Goal: Task Accomplishment & Management: Manage account settings

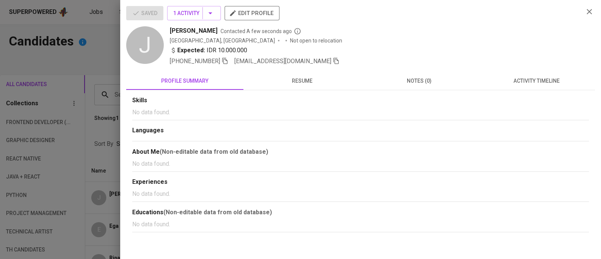
click at [449, 24] on div "Saved 1 Activity edit profile" at bounding box center [352, 16] width 452 height 20
click at [592, 14] on icon "button" at bounding box center [589, 11] width 9 height 9
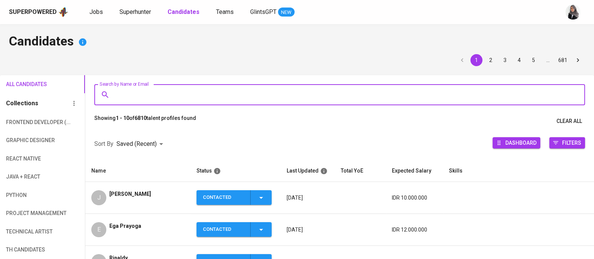
click at [186, 89] on input "Search by Name or Email" at bounding box center [342, 95] width 458 height 14
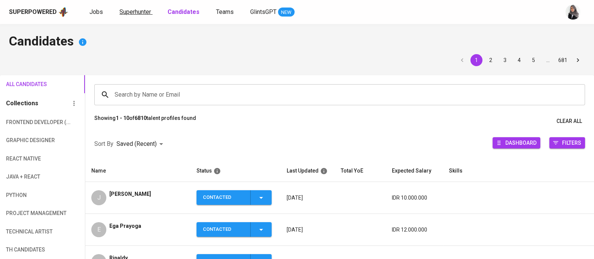
click at [125, 10] on span "Superhunter" at bounding box center [135, 11] width 32 height 7
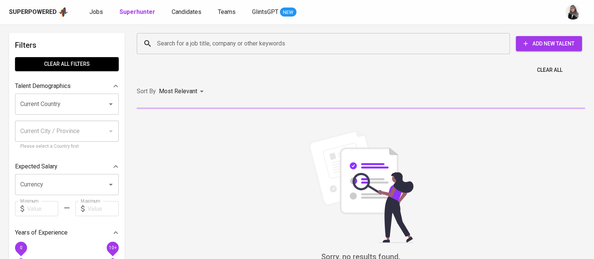
click at [191, 44] on input "Search for a job title, company or other keywords" at bounding box center [325, 43] width 340 height 14
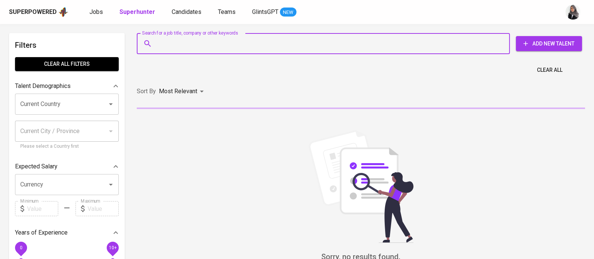
paste input "[EMAIL_ADDRESS][DOMAIN_NAME]"
type input "[EMAIL_ADDRESS][DOMAIN_NAME]"
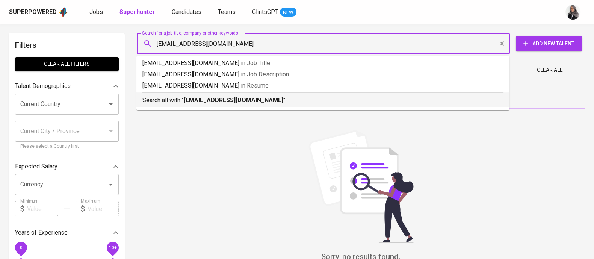
click at [220, 100] on b "[EMAIL_ADDRESS][DOMAIN_NAME]" at bounding box center [234, 100] width 100 height 7
click at [220, 100] on div "Sort By Most Relevant MOST_RELEVANT" at bounding box center [360, 91] width 457 height 23
click at [216, 101] on div "Sort By Most Relevant MOST_RELEVANT" at bounding box center [360, 91] width 457 height 23
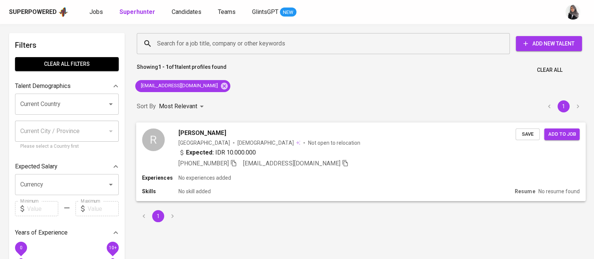
click at [258, 185] on div "Experiences No experiences added Skills No skill added Resume No resume found" at bounding box center [361, 187] width 450 height 27
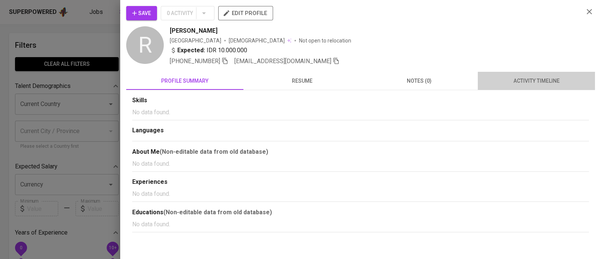
click at [531, 87] on button "activity timeline" at bounding box center [536, 81] width 117 height 18
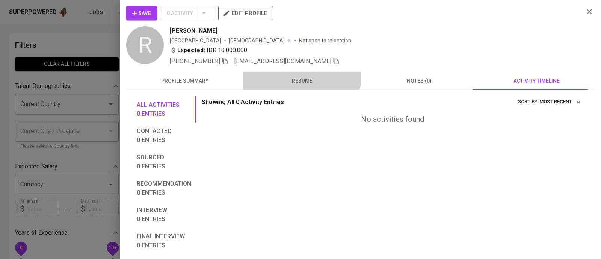
click at [299, 72] on button "resume" at bounding box center [301, 81] width 117 height 18
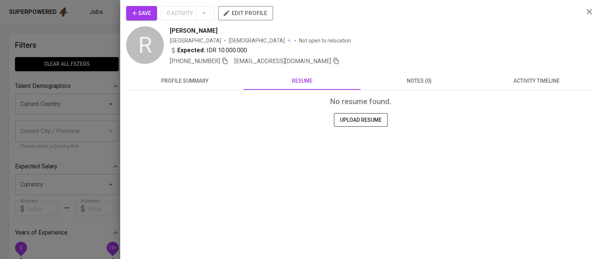
click at [156, 83] on span "profile summary" at bounding box center [185, 80] width 108 height 9
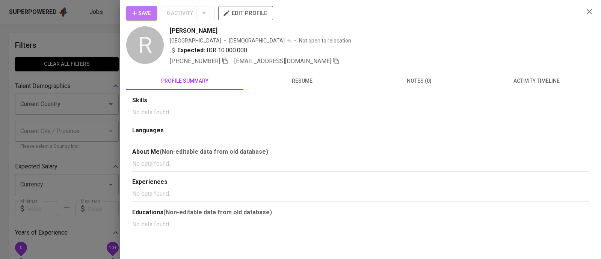
click at [148, 6] on button "Save" at bounding box center [141, 13] width 31 height 14
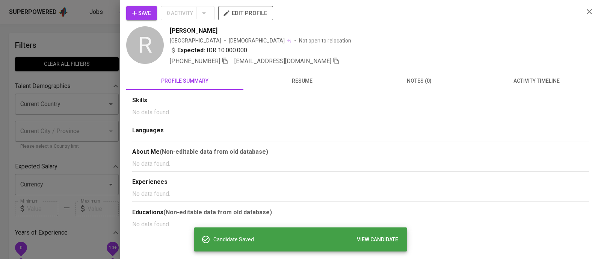
click at [441, 28] on div "[PERSON_NAME]" at bounding box center [374, 30] width 408 height 9
click at [586, 10] on icon "button" at bounding box center [589, 11] width 9 height 9
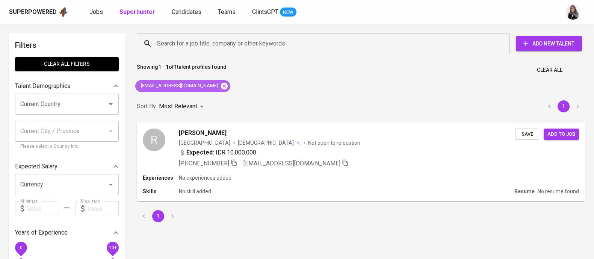
click at [220, 86] on icon at bounding box center [224, 86] width 8 height 8
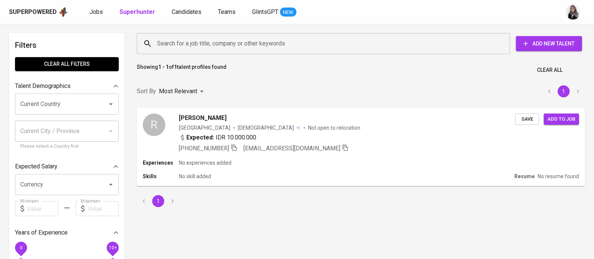
click at [230, 45] on input "Search for a job title, company or other keywords" at bounding box center [325, 43] width 340 height 14
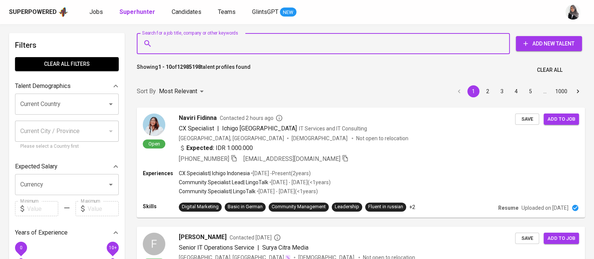
paste input "alinaufal00@gmail.com"
type input "alinaufal00@gmail.com"
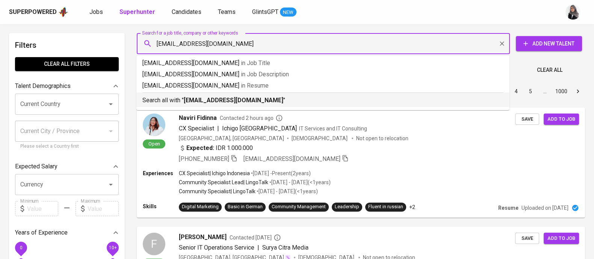
click at [234, 100] on b "alinaufal00@gmail.com" at bounding box center [234, 100] width 100 height 7
click at [234, 100] on div "Sort By Most Relevant MOST_RELEVANT 1 2 3 4 5 … 1000" at bounding box center [360, 91] width 457 height 23
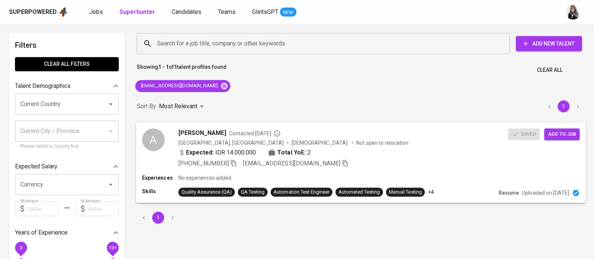
click at [359, 153] on div "Expected: IDR 14.000.000 Total YoE: 2" at bounding box center [343, 153] width 330 height 11
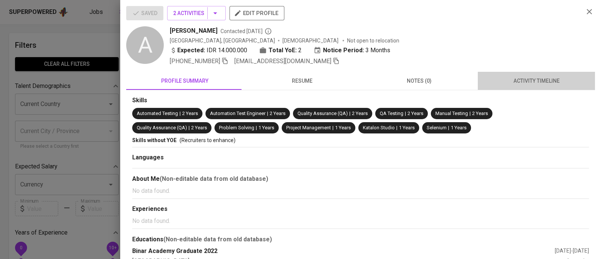
click at [535, 80] on span "activity timeline" at bounding box center [536, 80] width 108 height 9
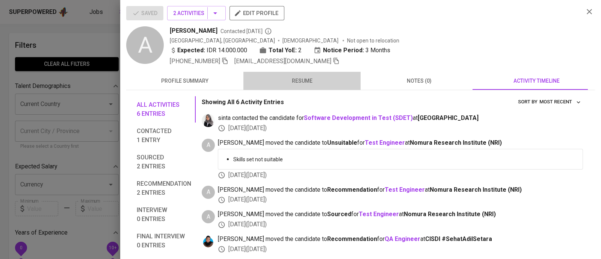
click at [308, 77] on span "resume" at bounding box center [302, 80] width 108 height 9
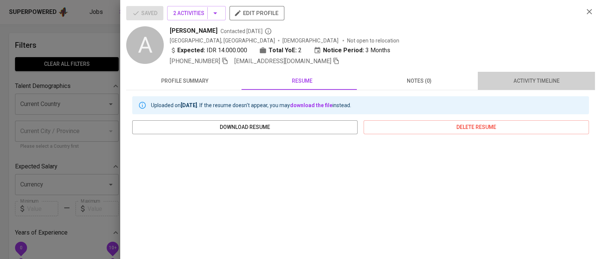
click at [539, 79] on span "activity timeline" at bounding box center [536, 80] width 108 height 9
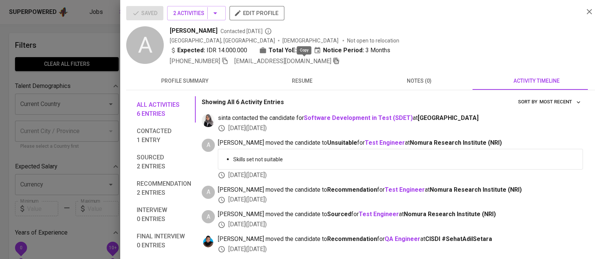
click at [333, 63] on icon "button" at bounding box center [336, 60] width 7 height 7
click at [226, 60] on icon "button" at bounding box center [225, 60] width 7 height 7
click at [333, 62] on icon "button" at bounding box center [336, 60] width 7 height 7
click at [81, 45] on div at bounding box center [300, 129] width 601 height 259
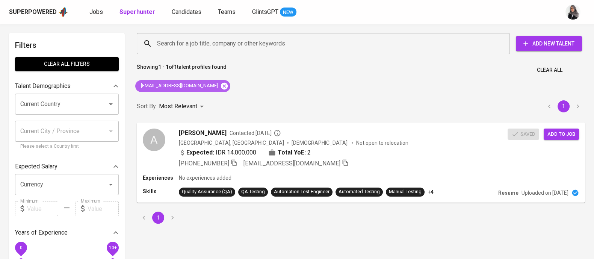
click at [221, 83] on icon at bounding box center [224, 85] width 7 height 7
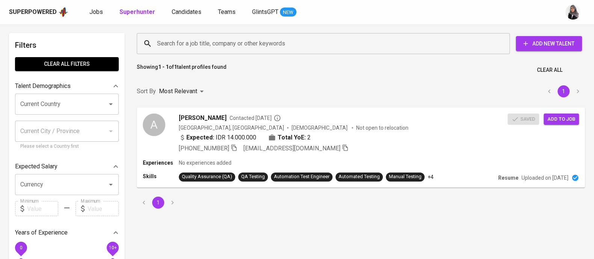
click at [228, 43] on input "Search for a job title, company or other keywords" at bounding box center [325, 43] width 340 height 14
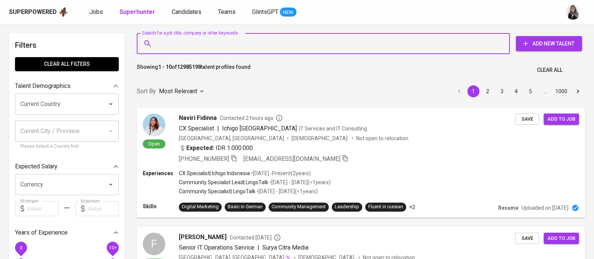
paste input "donibayuakbar94@gmail.com"
type input "donibayuakbar94@gmail.com"
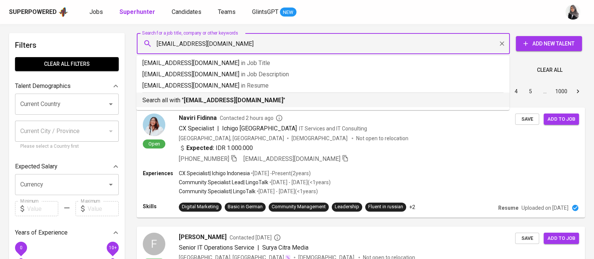
click at [257, 98] on b "donibayuakbar94@gmail.com" at bounding box center [234, 100] width 100 height 7
click at [257, 98] on div "Sort By Most Relevant MOST_RELEVANT 1 2 3 4 5 … 1000" at bounding box center [360, 91] width 457 height 23
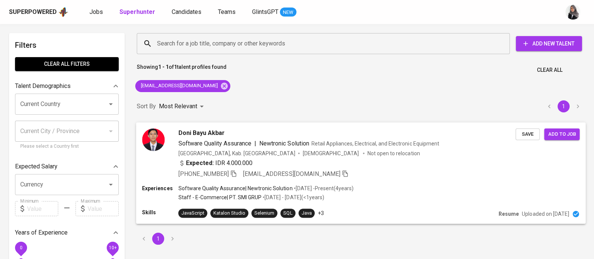
click at [404, 187] on div "Experiences Software Quality Assurance | Newtronic Solution • Mar 2021 - Presen…" at bounding box center [360, 193] width 437 height 18
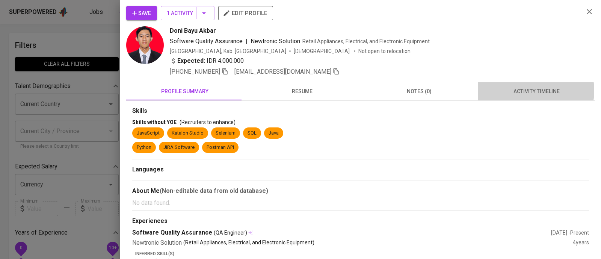
click at [525, 91] on span "activity timeline" at bounding box center [536, 91] width 108 height 9
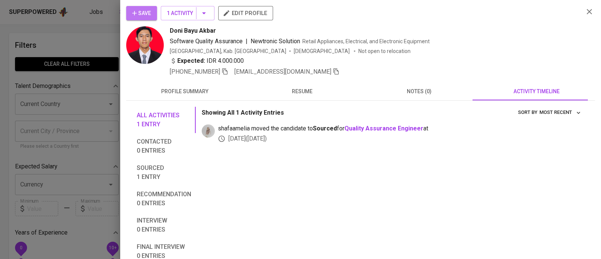
click at [145, 11] on span "Save" at bounding box center [141, 13] width 19 height 9
click at [585, 12] on icon "button" at bounding box center [589, 11] width 9 height 9
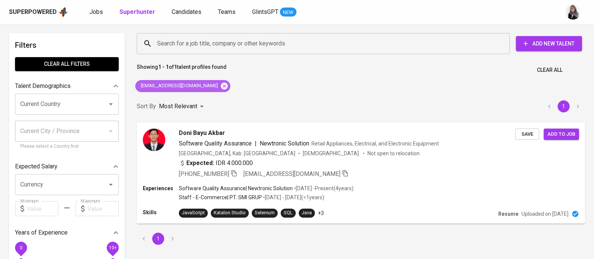
click at [220, 85] on icon at bounding box center [224, 86] width 8 height 8
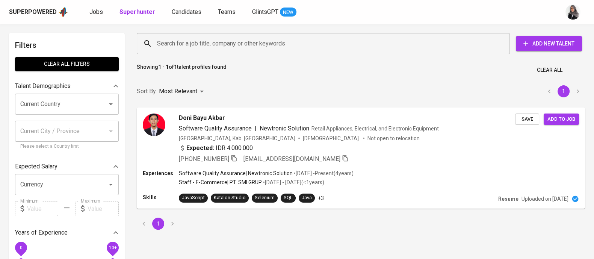
click at [242, 42] on input "Search for a job title, company or other keywords" at bounding box center [325, 43] width 340 height 14
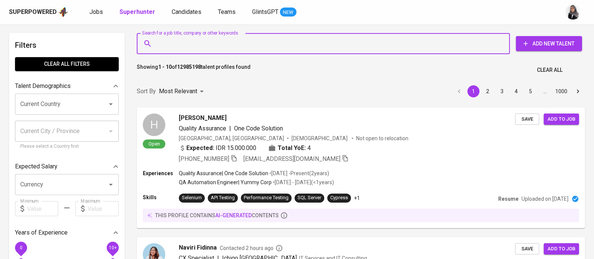
paste input "yogariku@gmail.com"
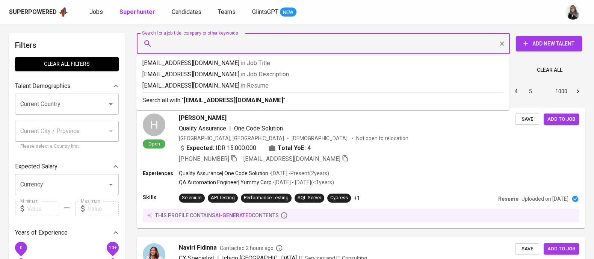
type input "yogariku@gmail.com"
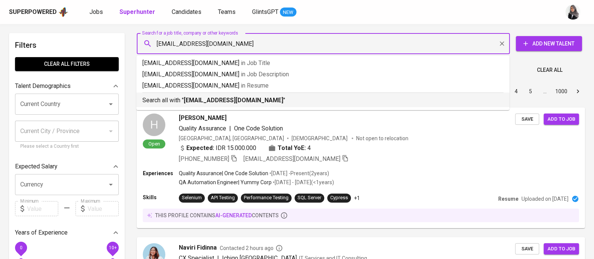
click at [236, 99] on b "yogariku@gmail.com" at bounding box center [234, 100] width 100 height 7
click at [236, 99] on div "Sort By Most Relevant MOST_RELEVANT 1 2 3 4 5 … 1000" at bounding box center [360, 91] width 457 height 23
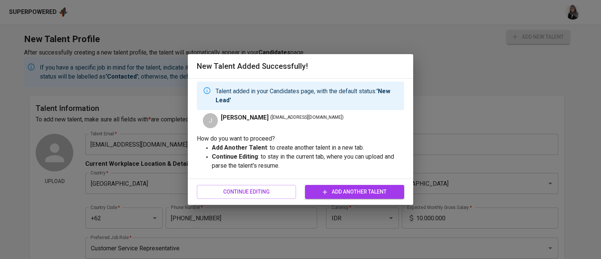
scroll to position [101, 0]
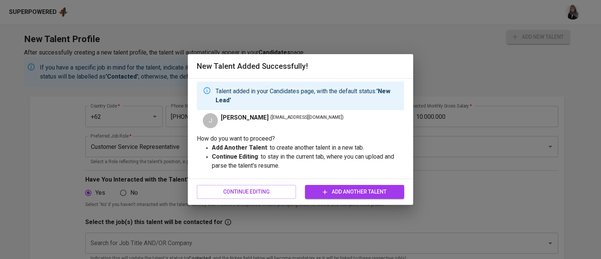
click at [119, 22] on div "New Talent Added Successfully! Talent added in your Candidates page, with the d…" at bounding box center [300, 129] width 601 height 259
click at [228, 192] on span "Continue Editing" at bounding box center [246, 191] width 87 height 9
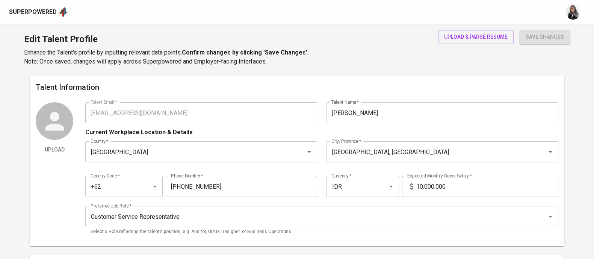
type input "[EMAIL_ADDRESS][DOMAIN_NAME]"
type input "[PERSON_NAME]"
type input "[GEOGRAPHIC_DATA]"
type input "Jakarta Selatan, DKI Jakarta"
type input "+62"
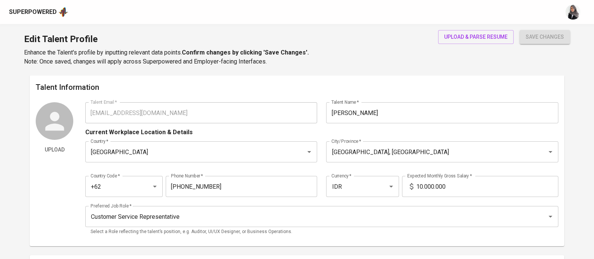
type input "898-8865-129"
type input "IDR"
type input "Customer Service Representative"
radio input "true"
click at [32, 8] on div "Superpowered" at bounding box center [33, 12] width 48 height 9
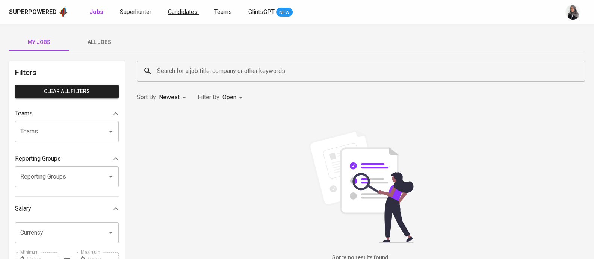
click at [175, 13] on span "Candidates" at bounding box center [183, 11] width 30 height 7
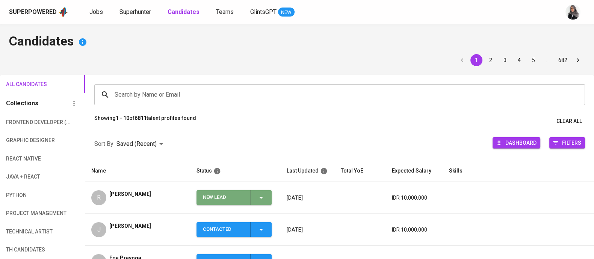
click at [261, 194] on icon "button" at bounding box center [261, 197] width 9 height 9
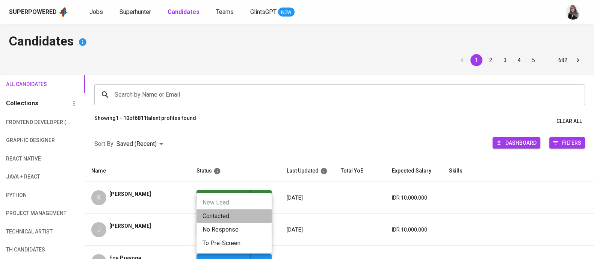
click at [227, 211] on li "Contacted" at bounding box center [233, 216] width 75 height 14
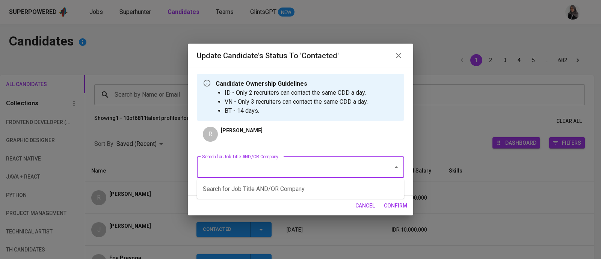
click at [281, 160] on input "Search for Job Title AND/OR Company" at bounding box center [290, 167] width 180 height 14
type input "N"
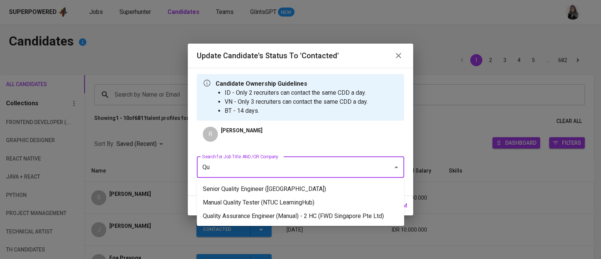
type input "Q"
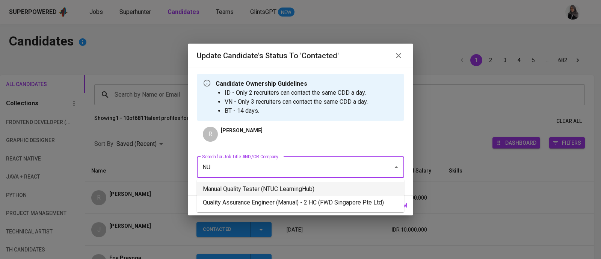
click at [284, 195] on li "Manual Quality Tester (NTUC LearningHub)" at bounding box center [300, 189] width 207 height 14
type input "NU"
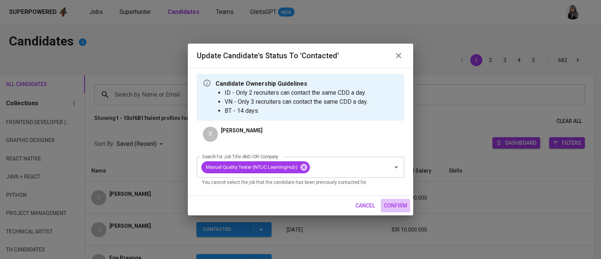
click at [388, 207] on span "confirm" at bounding box center [395, 205] width 23 height 9
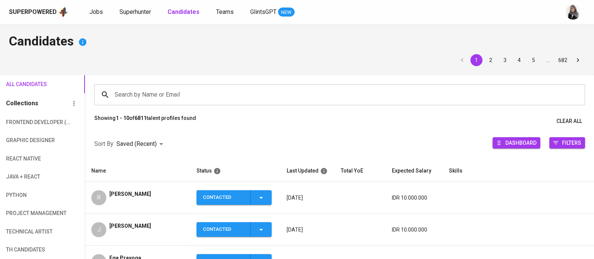
click at [393, 49] on h4 "Candidates" at bounding box center [297, 42] width 576 height 18
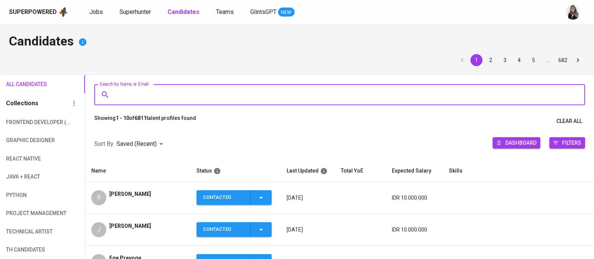
click at [192, 91] on input "Search by Name or Email" at bounding box center [342, 95] width 458 height 14
paste input "alinaufal00@gmail.com"
type input "alinaufal00@gmail.com"
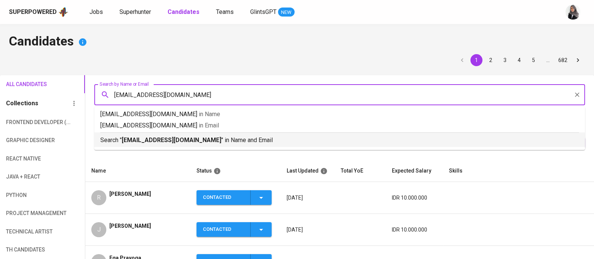
click at [213, 140] on p "Search " alinaufal00@gmail.com " in Name and Email" at bounding box center [339, 140] width 479 height 9
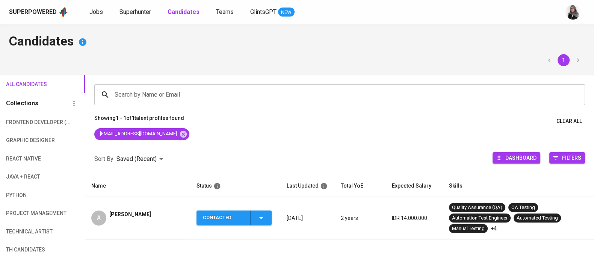
click at [134, 223] on div "Ali Naufal Ammarullah" at bounding box center [130, 217] width 42 height 15
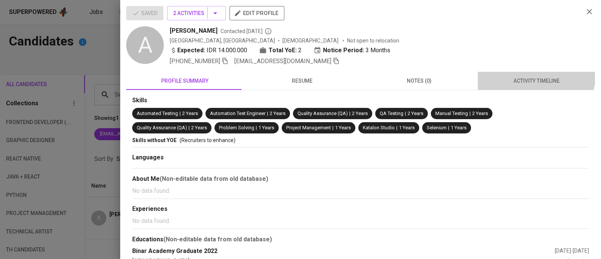
click at [529, 72] on button "activity timeline" at bounding box center [536, 81] width 117 height 18
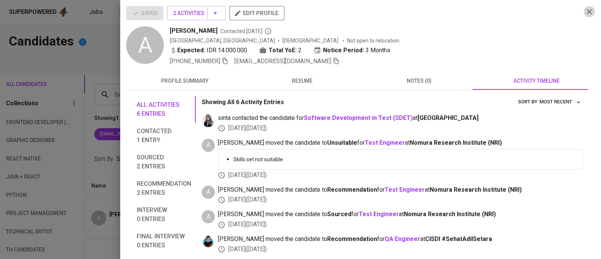
click at [585, 8] on icon "button" at bounding box center [589, 11] width 9 height 9
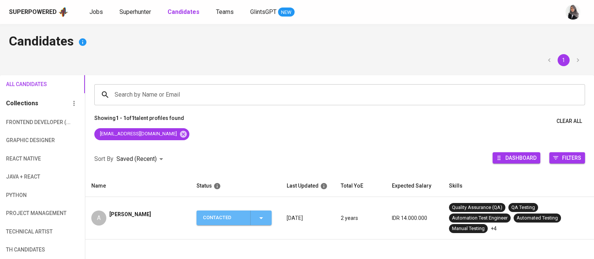
click at [266, 220] on span "Contacted" at bounding box center [233, 217] width 69 height 15
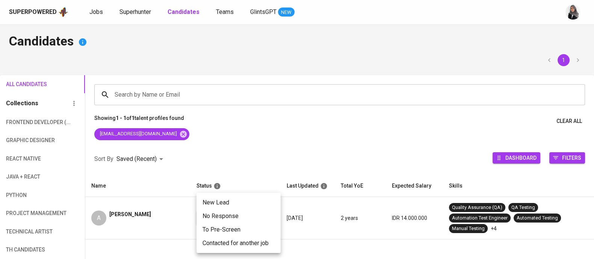
click at [130, 222] on div at bounding box center [297, 129] width 594 height 259
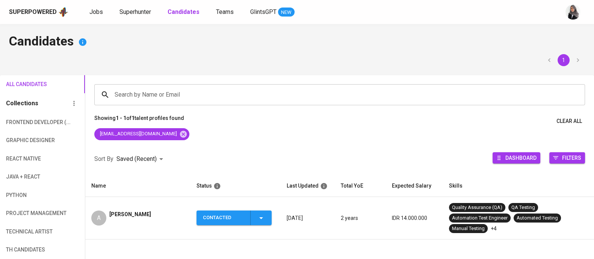
click at [135, 216] on span "Ali Naufal Ammarullah" at bounding box center [130, 214] width 42 height 8
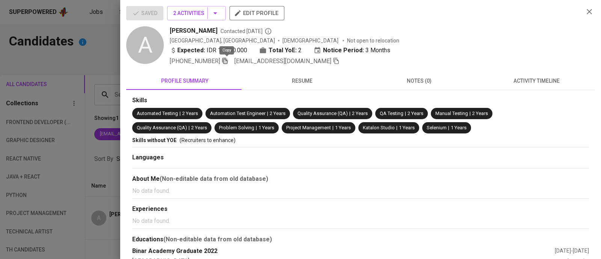
click at [227, 63] on icon "button" at bounding box center [225, 60] width 7 height 7
click at [97, 66] on div at bounding box center [300, 129] width 601 height 259
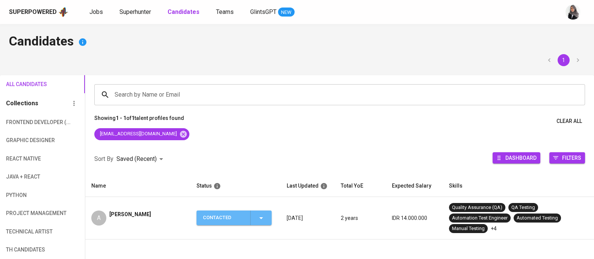
click at [261, 222] on div "Contacted" at bounding box center [234, 217] width 63 height 15
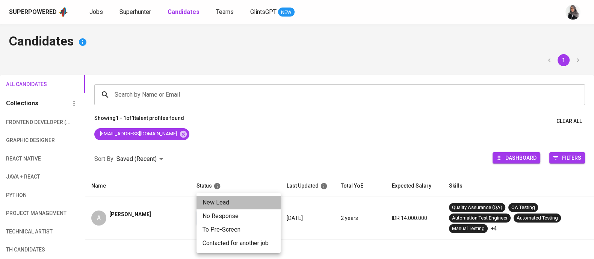
click at [217, 204] on li "New Lead" at bounding box center [238, 203] width 84 height 14
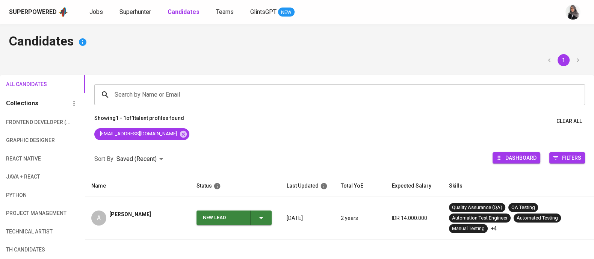
click at [270, 219] on button "New Lead" at bounding box center [233, 217] width 75 height 15
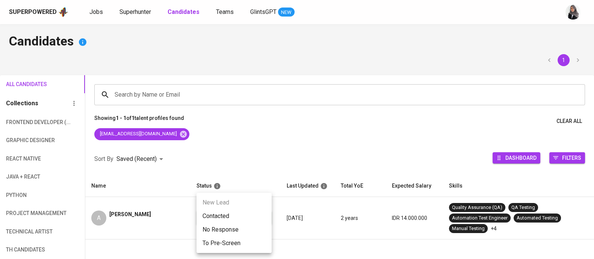
click at [228, 219] on li "Contacted" at bounding box center [233, 216] width 75 height 14
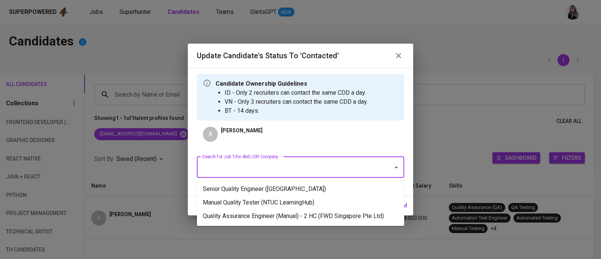
click at [280, 172] on input "Search for Job Title AND/OR Company" at bounding box center [290, 167] width 180 height 14
click at [327, 192] on li "Senior Quality Engineer (Osome)" at bounding box center [300, 189] width 207 height 14
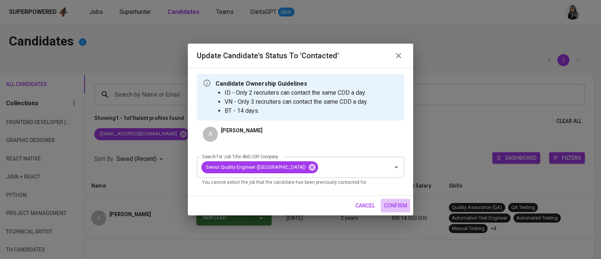
click at [400, 205] on span "confirm" at bounding box center [395, 205] width 23 height 9
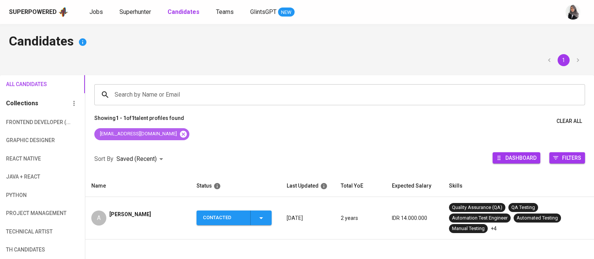
click at [180, 136] on icon at bounding box center [183, 133] width 7 height 7
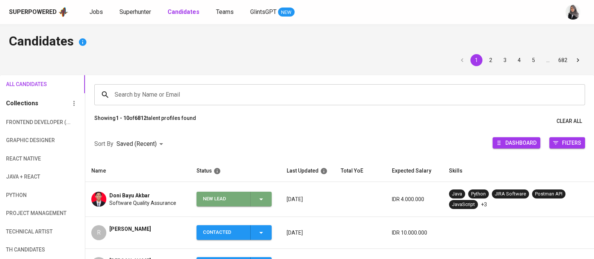
click at [261, 199] on icon "button" at bounding box center [261, 199] width 9 height 9
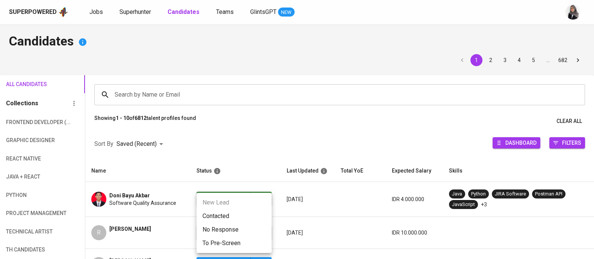
click at [228, 214] on li "Contacted" at bounding box center [233, 216] width 75 height 14
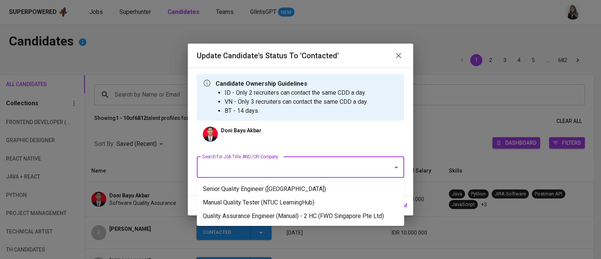
click at [319, 165] on input "Search for Job Title AND/OR Company" at bounding box center [290, 167] width 180 height 14
click at [323, 205] on li "Manual Quality Tester (NTUC LearningHub)" at bounding box center [300, 203] width 207 height 14
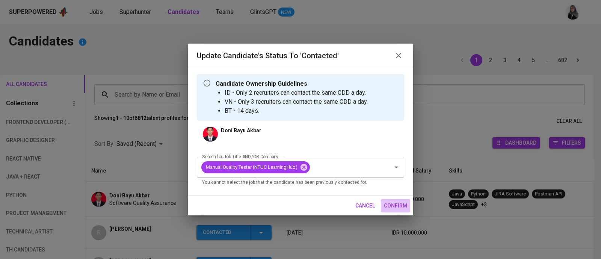
click at [400, 201] on span "confirm" at bounding box center [395, 205] width 23 height 9
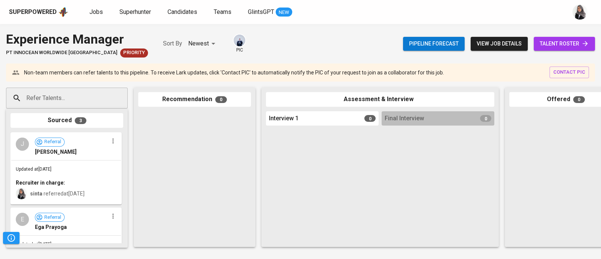
scroll to position [571, 0]
click at [429, 11] on div "Superpowered Jobs Superhunter Candidates Teams GlintsGPT NEW" at bounding box center [288, 11] width 559 height 11
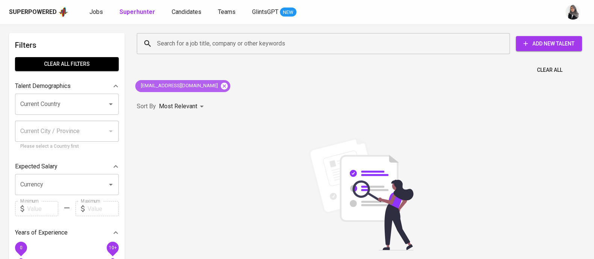
click at [221, 86] on icon at bounding box center [224, 85] width 7 height 7
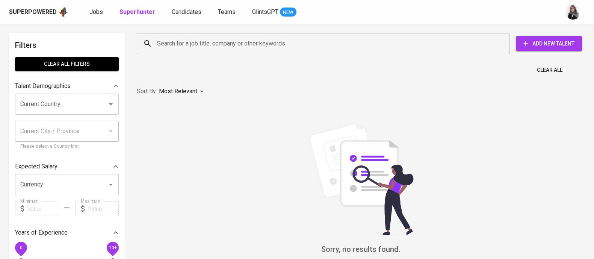
click at [223, 42] on input "Search for a job title, company or other keywords" at bounding box center [325, 43] width 340 height 14
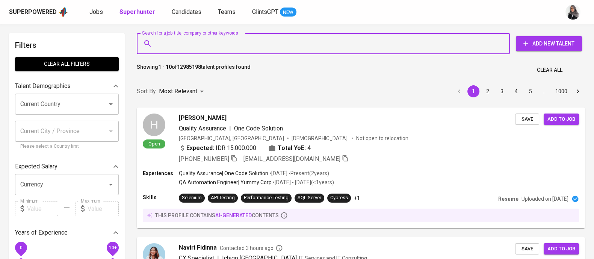
click at [223, 42] on input "Search for a job title, company or other keywords" at bounding box center [325, 43] width 340 height 14
paste input "fzn11marie@gmail.com"
type input "fzn11marie@gmail.com"
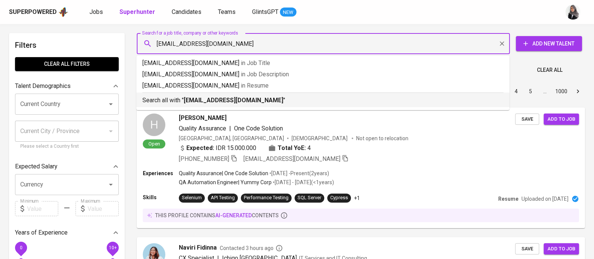
click at [273, 94] on div "Search all with " fzn11marie@gmail.com "" at bounding box center [322, 98] width 361 height 12
click at [246, 103] on div "Sort By Most Relevant MOST_RELEVANT 1 2 3 4 5 … 1000" at bounding box center [360, 91] width 457 height 23
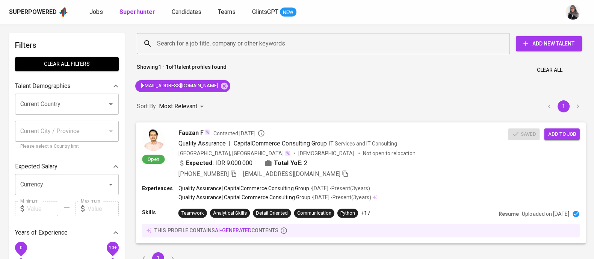
click at [414, 171] on div "+62 812-9090-2607 fzn11marie@gmail.com" at bounding box center [343, 173] width 330 height 9
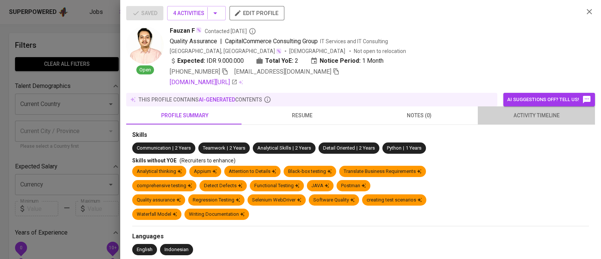
click at [532, 116] on span "activity timeline" at bounding box center [536, 115] width 108 height 9
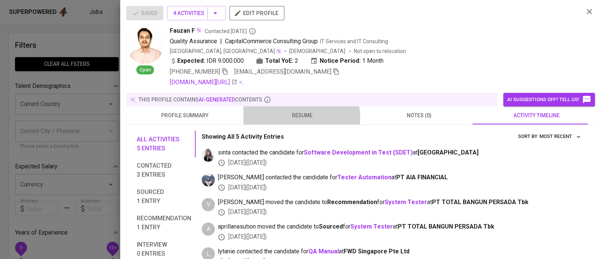
click at [292, 117] on span "resume" at bounding box center [302, 115] width 108 height 9
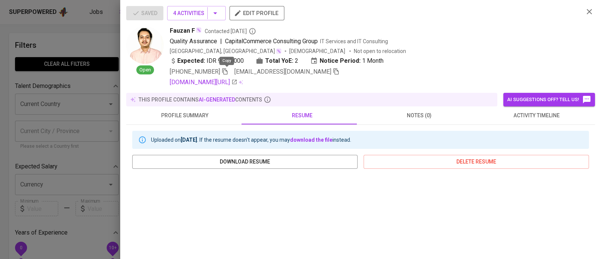
click at [227, 70] on icon "button" at bounding box center [225, 71] width 7 height 7
click at [82, 34] on div at bounding box center [300, 129] width 601 height 259
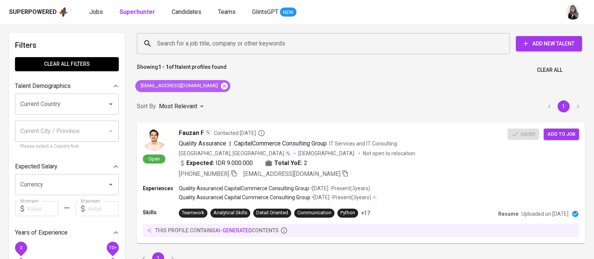
click at [221, 84] on icon at bounding box center [224, 85] width 7 height 7
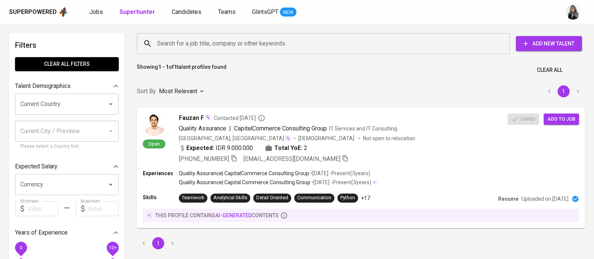
click at [232, 37] on input "Search for a job title, company or other keywords" at bounding box center [325, 43] width 340 height 14
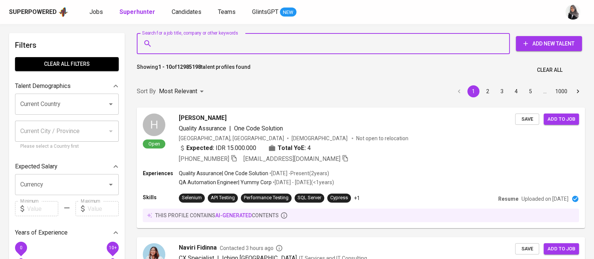
paste input "[EMAIL_ADDRESS][DOMAIN_NAME]"
type input "[EMAIL_ADDRESS][DOMAIN_NAME]"
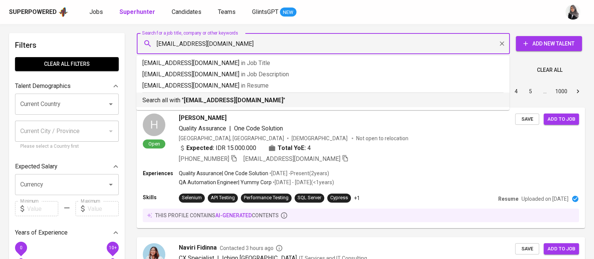
click at [249, 98] on b "[EMAIL_ADDRESS][DOMAIN_NAME]" at bounding box center [234, 100] width 100 height 7
click at [249, 98] on div "Sort By Most Relevant MOST_RELEVANT 1 2 3 4 5 … 1000" at bounding box center [360, 91] width 457 height 23
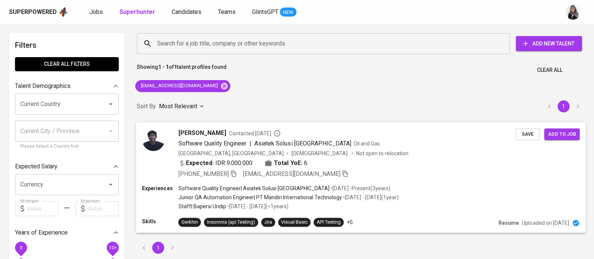
click at [399, 157] on div "Yusuf Abdul Hakim Contacted 2 years ago Software Quality Engineer | Asiatek Sol…" at bounding box center [346, 153] width 337 height 50
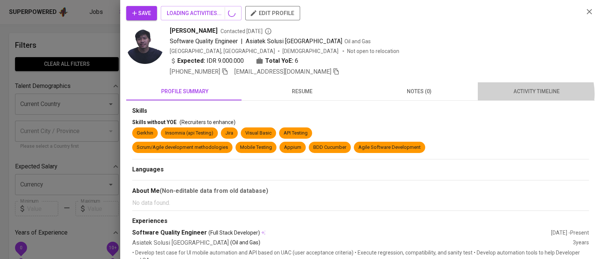
click at [527, 94] on span "activity timeline" at bounding box center [536, 91] width 108 height 9
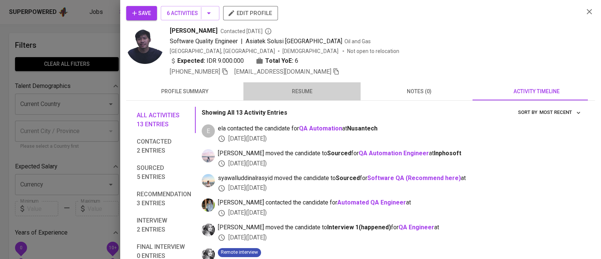
click at [308, 83] on button "resume" at bounding box center [301, 91] width 117 height 18
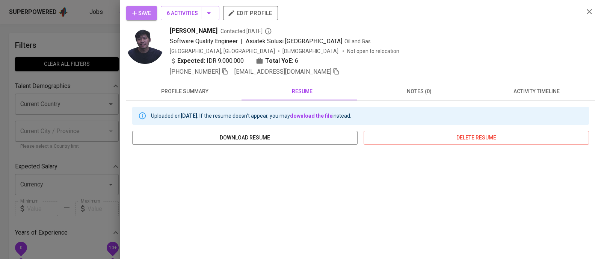
click at [149, 17] on span "Save" at bounding box center [141, 13] width 19 height 9
click at [95, 34] on div at bounding box center [300, 129] width 601 height 259
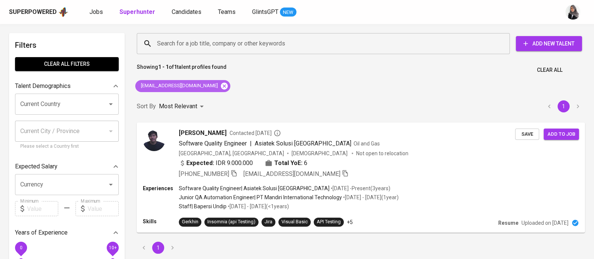
click at [221, 84] on icon at bounding box center [224, 85] width 7 height 7
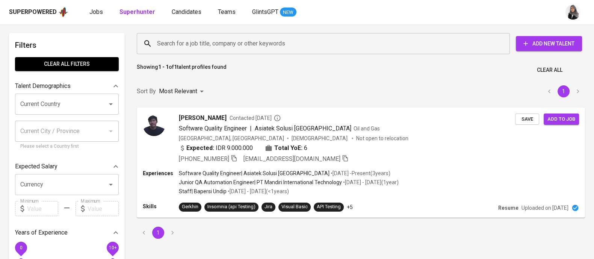
click at [223, 38] on input "Search for a job title, company or other keywords" at bounding box center [325, 43] width 340 height 14
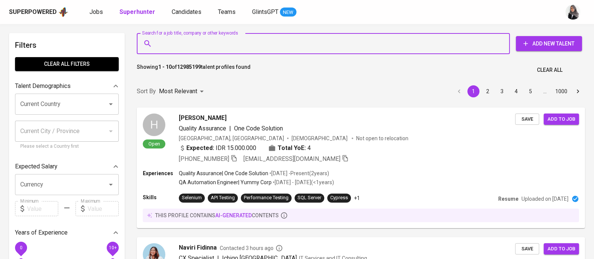
paste input "dimasuryah@gmail.com"
type input "dimasuryah@gmail.com"
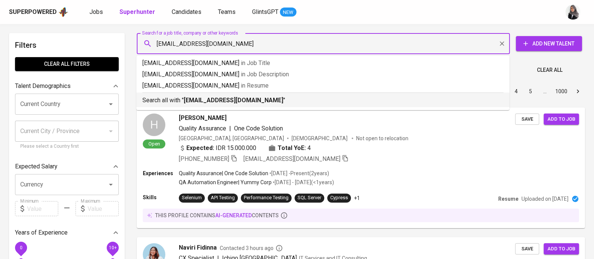
click at [220, 102] on b "dimasuryah@gmail.com" at bounding box center [234, 100] width 100 height 7
click at [220, 102] on div "Sort By Most Relevant MOST_RELEVANT 1 2 3 4 5 … 1000" at bounding box center [360, 91] width 457 height 23
click at [289, 102] on div "Sort By Most Relevant MOST_RELEVANT 1 2 3 4 5 … 1000" at bounding box center [360, 91] width 457 height 23
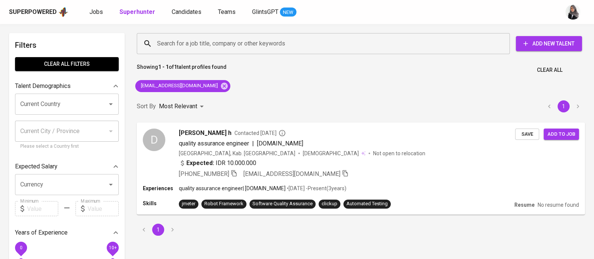
click at [377, 75] on div "Showing 1 - 1 of 1 talent profiles found Clear All" at bounding box center [360, 68] width 457 height 18
click at [367, 156] on div "Indonesia, Kab. Gianyar Male Not open to relocation" at bounding box center [346, 153] width 337 height 8
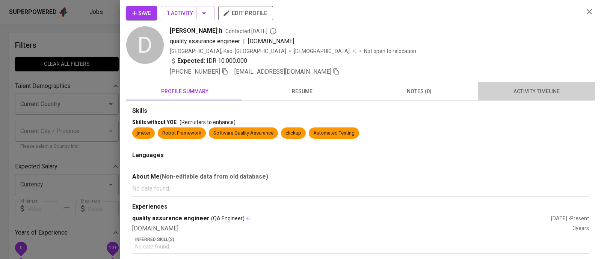
click at [535, 89] on span "activity timeline" at bounding box center [536, 91] width 108 height 9
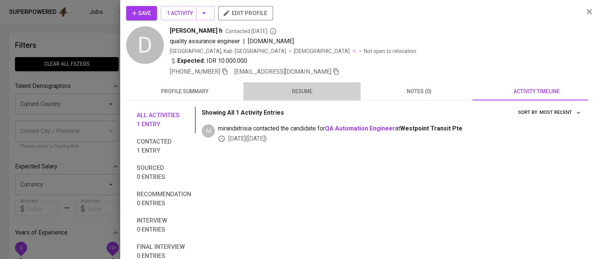
click at [302, 86] on button "resume" at bounding box center [301, 91] width 117 height 18
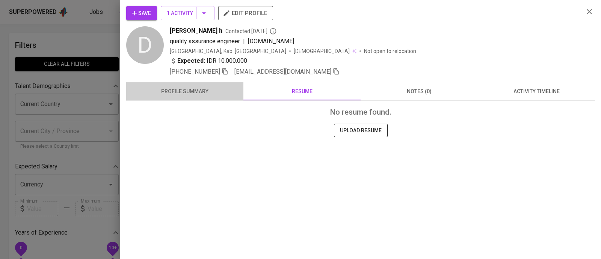
click at [199, 91] on span "profile summary" at bounding box center [185, 91] width 108 height 9
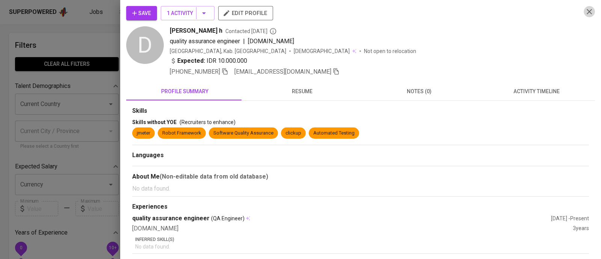
click at [587, 11] on icon "button" at bounding box center [589, 11] width 5 height 5
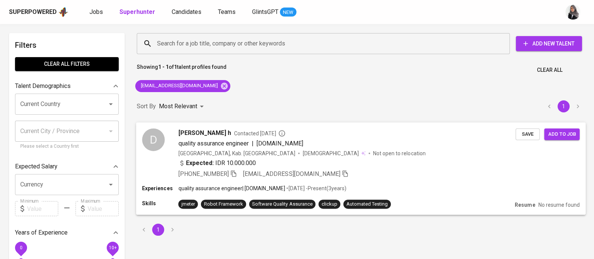
click at [372, 156] on div "Indonesia, Kab. Gianyar Male Not open to relocation" at bounding box center [346, 153] width 337 height 8
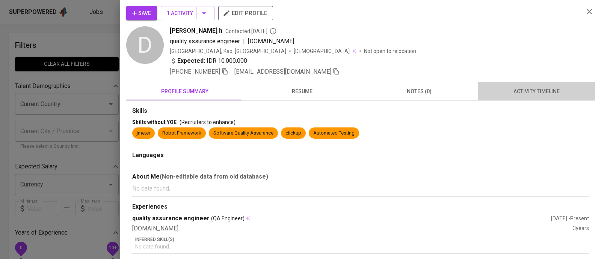
click at [533, 93] on span "activity timeline" at bounding box center [536, 91] width 108 height 9
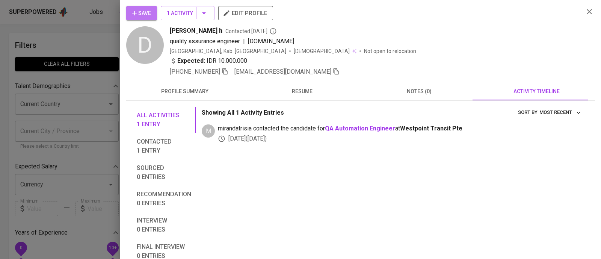
click at [140, 12] on span "Save" at bounding box center [141, 13] width 19 height 9
click at [83, 35] on div at bounding box center [300, 129] width 601 height 259
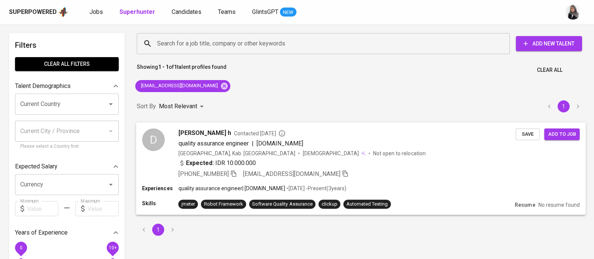
scroll to position [5, 0]
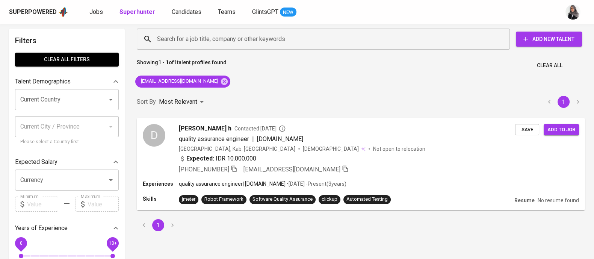
click at [400, 82] on div "Search for a job title, company or other keywords Search for a job title, compa…" at bounding box center [360, 129] width 457 height 211
click at [221, 80] on icon at bounding box center [224, 81] width 7 height 7
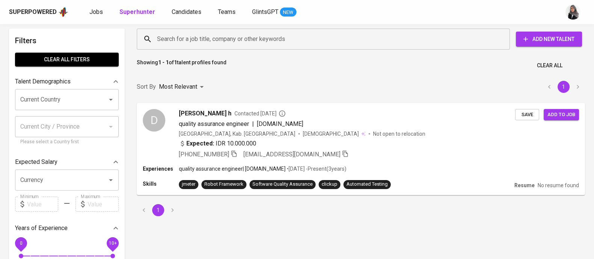
click at [227, 35] on input "Search for a job title, company or other keywords" at bounding box center [325, 39] width 340 height 14
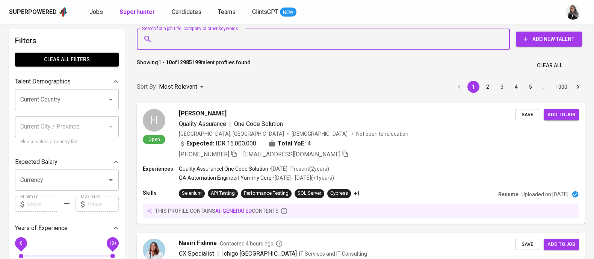
paste input "Andres Setiawan"
type input "Andres Setiawan"
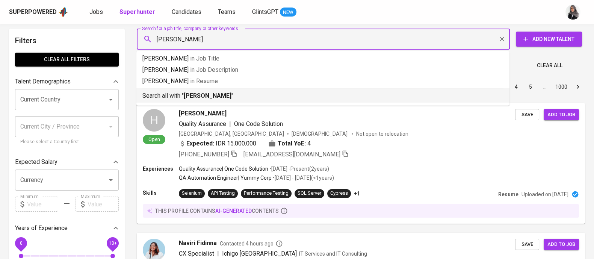
click at [226, 95] on b "Andres Setiawan" at bounding box center [208, 95] width 48 height 7
click at [226, 95] on div "Sort By Most Relevant MOST_RELEVANT 1 2 3 4 5 … 1000" at bounding box center [360, 87] width 457 height 23
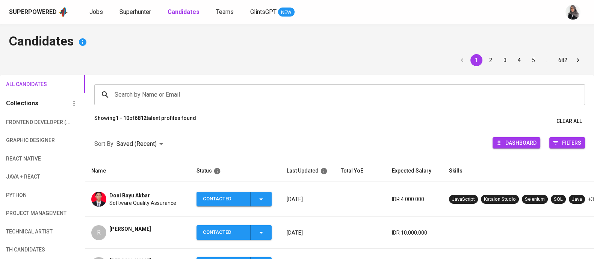
drag, startPoint x: 0, startPoint y: 0, endPoint x: 393, endPoint y: 39, distance: 394.5
click at [393, 39] on h4 "Candidates" at bounding box center [297, 42] width 576 height 18
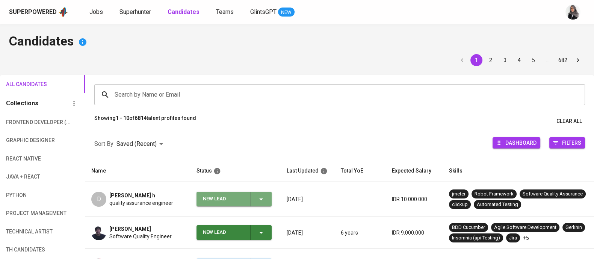
click at [262, 199] on icon "button" at bounding box center [261, 199] width 9 height 9
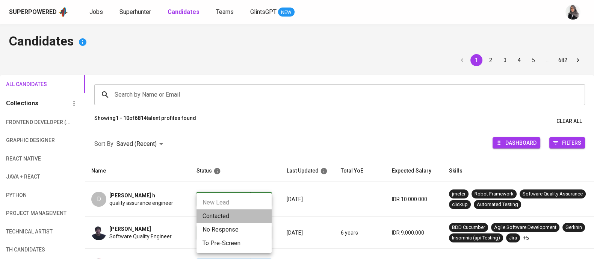
click at [227, 214] on li "Contacted" at bounding box center [233, 216] width 75 height 14
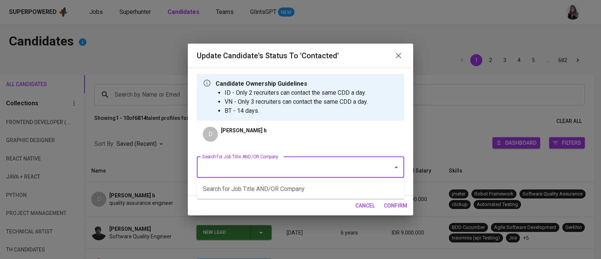
click at [256, 166] on input "Search for Job Title AND/OR Company" at bounding box center [290, 167] width 180 height 14
type input "quality"
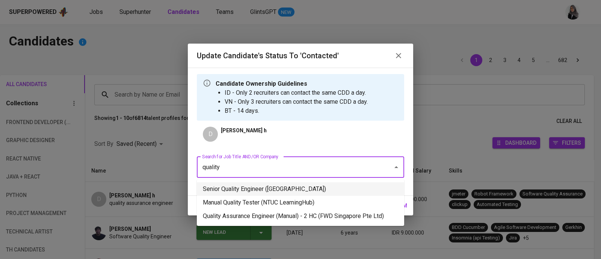
click at [306, 191] on li "Senior Quality Engineer ([GEOGRAPHIC_DATA])" at bounding box center [300, 189] width 207 height 14
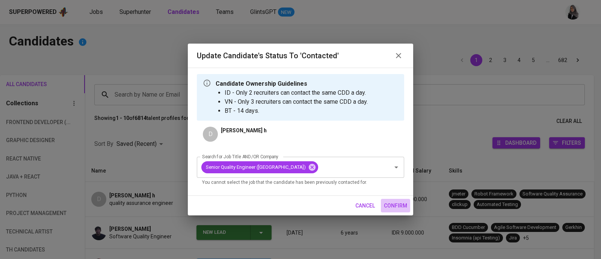
click at [389, 205] on span "confirm" at bounding box center [395, 205] width 23 height 9
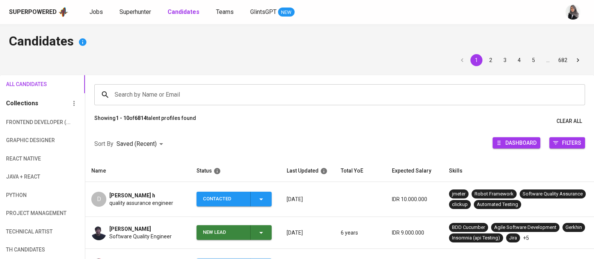
click at [122, 199] on span "quality assurance engineer" at bounding box center [141, 203] width 64 height 8
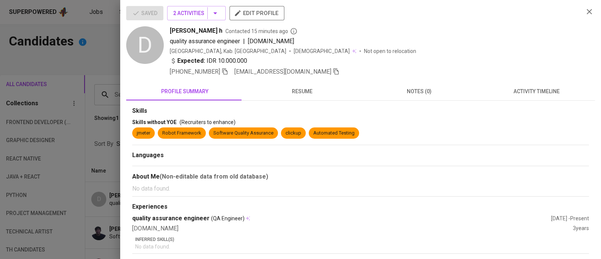
click at [433, 48] on div "[GEOGRAPHIC_DATA], Kab. [PERSON_NAME] [DEMOGRAPHIC_DATA] Not open to relocation" at bounding box center [374, 51] width 408 height 8
click at [400, 46] on div "[PERSON_NAME] h Contacted 15 minutes ago quality assurance engineer | [DOMAIN_N…" at bounding box center [374, 51] width 408 height 50
click at [413, 56] on div "[PERSON_NAME] h Contacted 15 minutes ago quality assurance engineer | [DOMAIN_N…" at bounding box center [374, 51] width 408 height 50
click at [587, 13] on icon "button" at bounding box center [589, 11] width 5 height 5
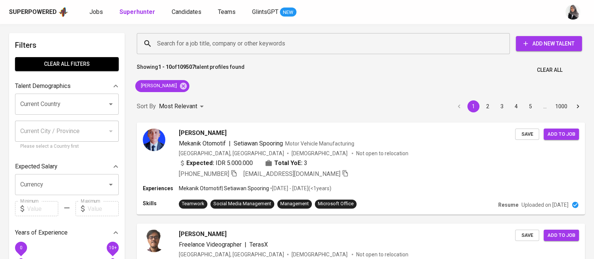
click at [427, 31] on div "Search for a job title, company or other keywords Search for a job title, compa…" at bounding box center [359, 43] width 457 height 33
click at [183, 87] on icon at bounding box center [183, 85] width 7 height 7
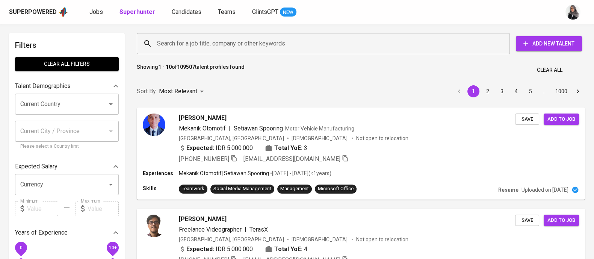
click at [198, 48] on input "Search for a job title, company or other keywords" at bounding box center [325, 43] width 340 height 14
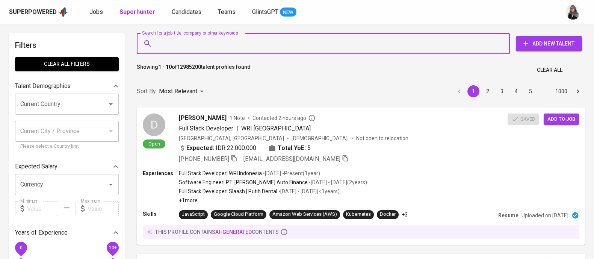
paste input "[EMAIL_ADDRESS][DOMAIN_NAME]"
type input "[EMAIL_ADDRESS][DOMAIN_NAME]"
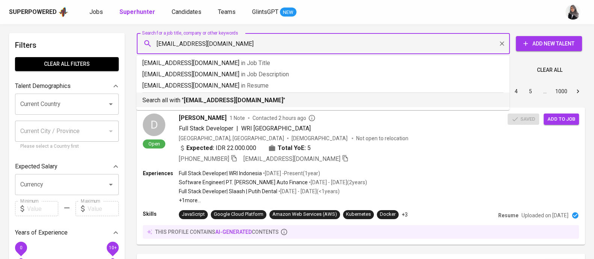
click at [238, 98] on b "[EMAIL_ADDRESS][DOMAIN_NAME]" at bounding box center [234, 100] width 100 height 7
click at [238, 98] on div "Sort By Most Relevant MOST_RELEVANT 1 2 3 4 5 … 1000" at bounding box center [360, 91] width 457 height 23
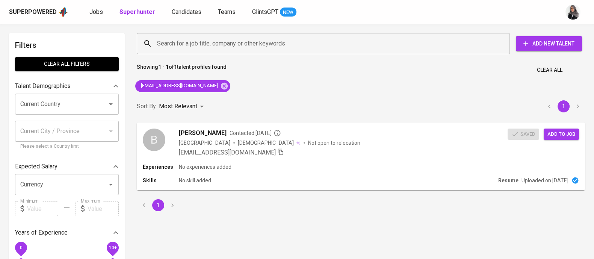
click at [398, 89] on div "Search for a job title, company or other keywords Search for a job title, compa…" at bounding box center [360, 122] width 457 height 187
click at [284, 181] on div "Skills No skill added" at bounding box center [318, 181] width 353 height 8
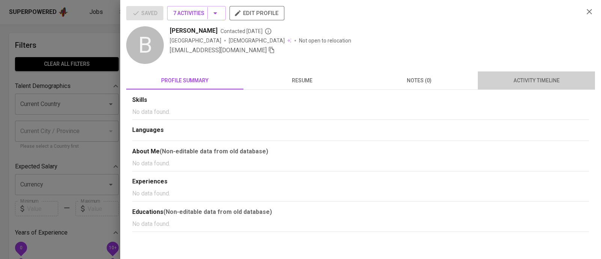
click at [543, 77] on span "activity timeline" at bounding box center [536, 80] width 108 height 9
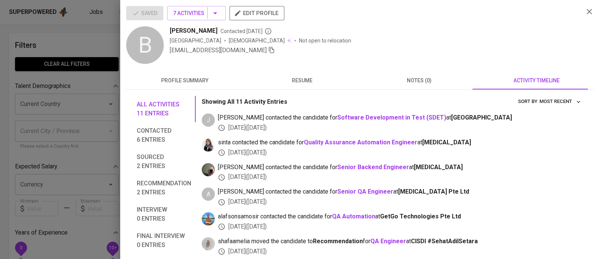
click at [86, 39] on div at bounding box center [300, 129] width 601 height 259
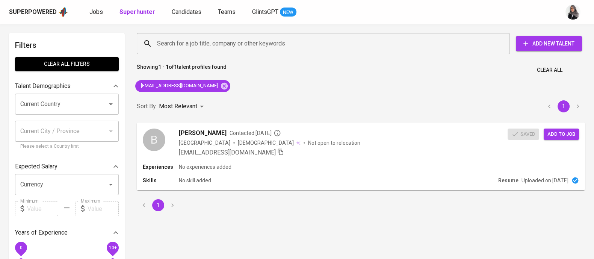
click at [416, 17] on div "Superpowered Jobs Superhunter Candidates Teams GlintsGPT NEW" at bounding box center [285, 11] width 552 height 11
click at [221, 85] on icon at bounding box center [224, 85] width 7 height 7
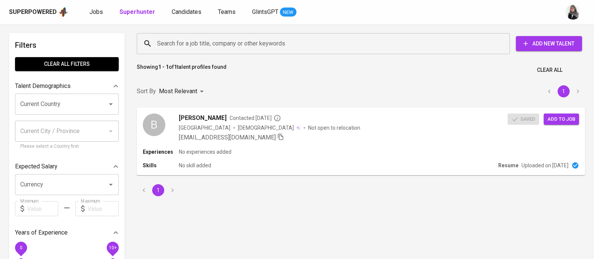
click at [226, 45] on input "Search for a job title, company or other keywords" at bounding box center [325, 43] width 340 height 14
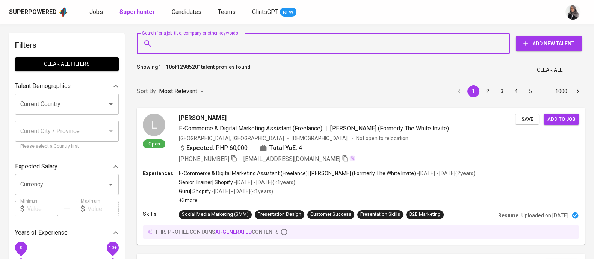
paste input "viaarsitas11@gmail.com"
type input "viaarsitas11@gmail.com"
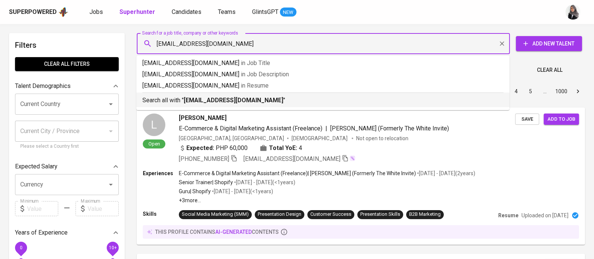
click at [237, 103] on b "viaarsitas11@gmail.com" at bounding box center [234, 100] width 100 height 7
click at [237, 103] on div "Sort By Most Relevant MOST_RELEVANT 1 2 3 4 5 … 1000" at bounding box center [360, 91] width 457 height 23
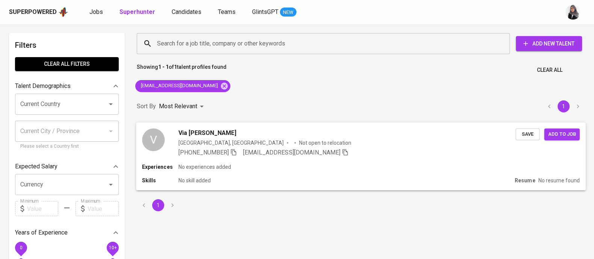
click at [278, 168] on div "Experiences No experiences added" at bounding box center [360, 167] width 437 height 8
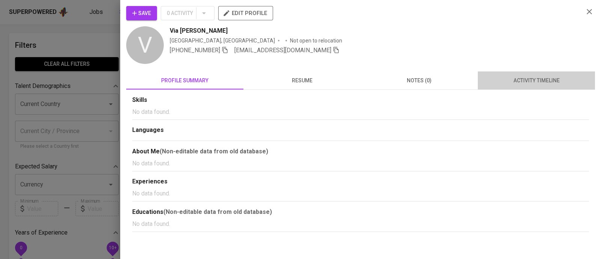
click at [533, 81] on span "activity timeline" at bounding box center [536, 80] width 108 height 9
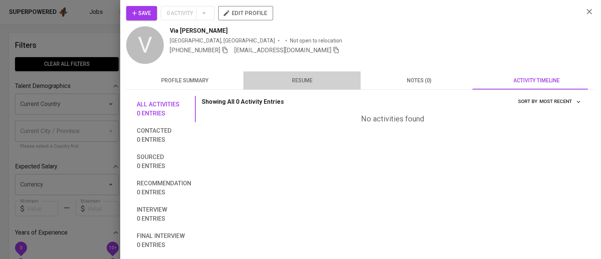
click at [303, 77] on span "resume" at bounding box center [302, 80] width 108 height 9
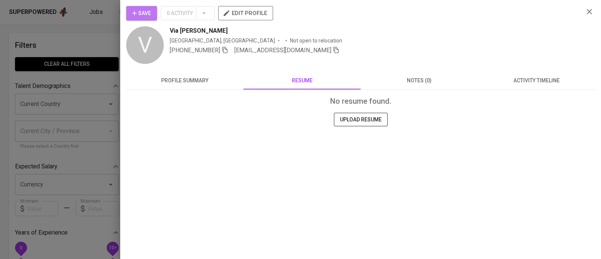
click at [128, 10] on button "Save" at bounding box center [141, 13] width 31 height 14
click at [587, 11] on icon "button" at bounding box center [589, 11] width 9 height 9
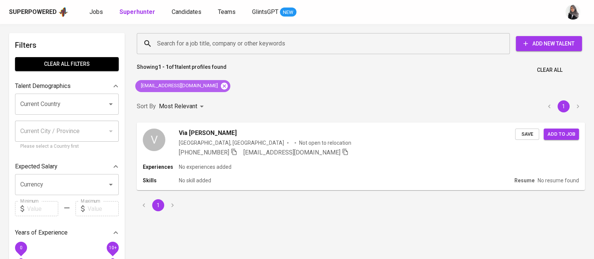
click at [221, 83] on icon at bounding box center [224, 85] width 7 height 7
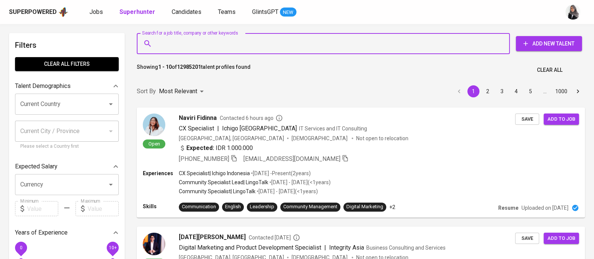
click at [205, 41] on input "Search for a job title, company or other keywords" at bounding box center [325, 43] width 340 height 14
paste input "alvitaizana26@gmail.com"
type input "alvitaizana26@gmail.com"
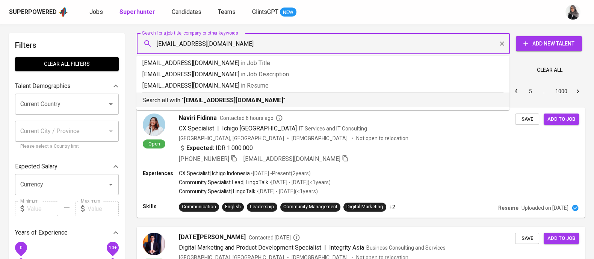
click at [251, 104] on p "Search all with " alvitaizana26@gmail.com "" at bounding box center [322, 100] width 361 height 9
click at [251, 103] on div "Sort By Most Relevant MOST_RELEVANT 1 2 3 4 5 … 1000" at bounding box center [360, 91] width 457 height 23
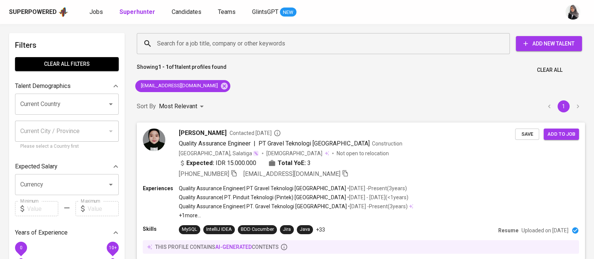
scroll to position [43, 0]
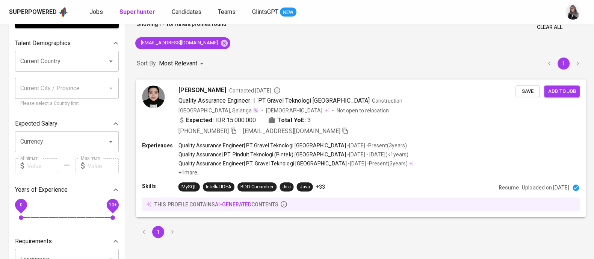
click at [418, 183] on div "Skills MySQL IntelliJ IDEA BDD Cucumber Jira Java +33" at bounding box center [318, 186] width 353 height 9
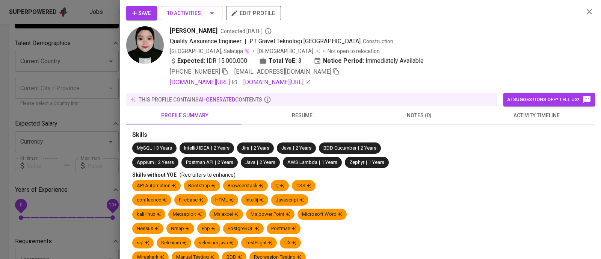
click at [511, 116] on span "activity timeline" at bounding box center [536, 115] width 108 height 9
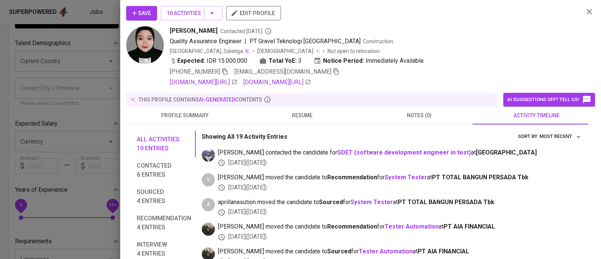
click at [84, 33] on div at bounding box center [300, 129] width 601 height 259
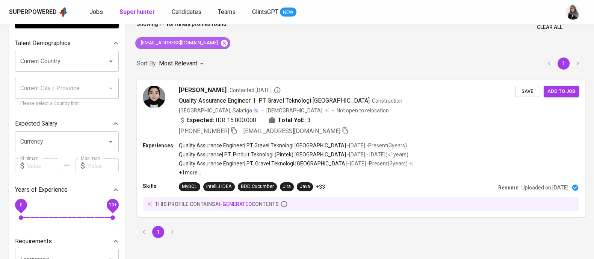
click at [220, 41] on icon at bounding box center [224, 43] width 8 height 8
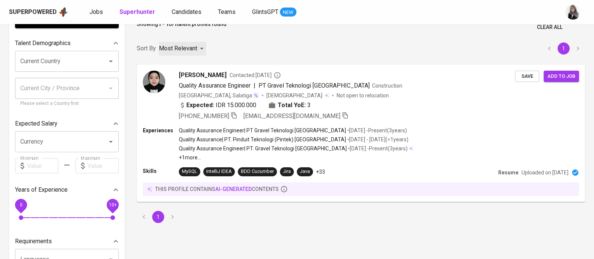
click at [205, 41] on div "Search for a job title, company or other keywords Search for a job title, compa…" at bounding box center [360, 107] width 457 height 242
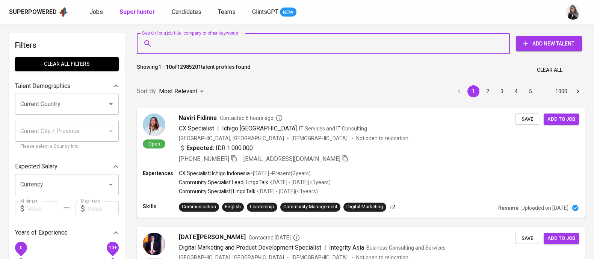
click at [210, 42] on input "Search for a job title, company or other keywords" at bounding box center [325, 43] width 340 height 14
paste input "destafajri@gmail.com"
type input "destafajri@gmail.com"
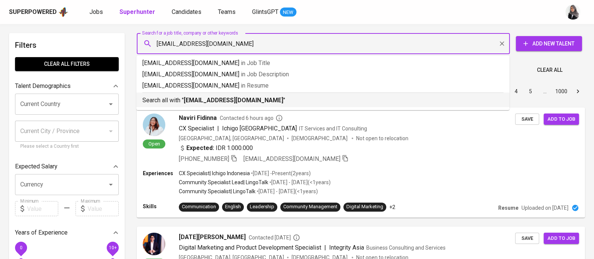
click at [234, 96] on p "Search all with " destafajri@gmail.com "" at bounding box center [322, 100] width 361 height 9
click at [234, 95] on div "Sort By Most Relevant MOST_RELEVANT 1 2 3 4 5 … 1000" at bounding box center [360, 91] width 457 height 23
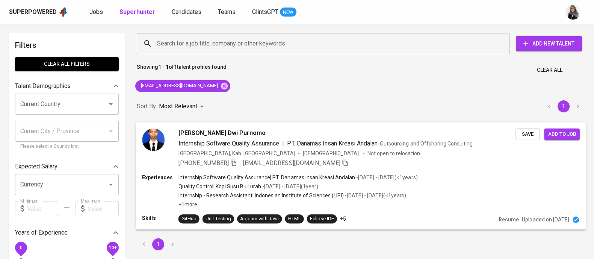
click at [377, 160] on div "+62 811-9787-884 destafajri@gmail.com" at bounding box center [346, 162] width 337 height 9
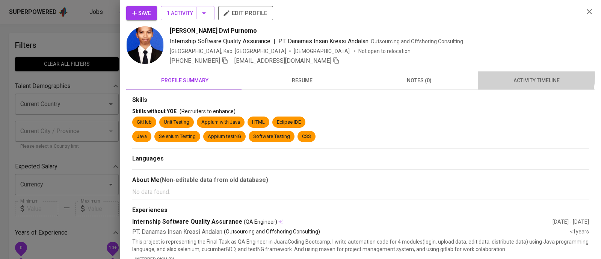
click at [521, 76] on span "activity timeline" at bounding box center [536, 80] width 108 height 9
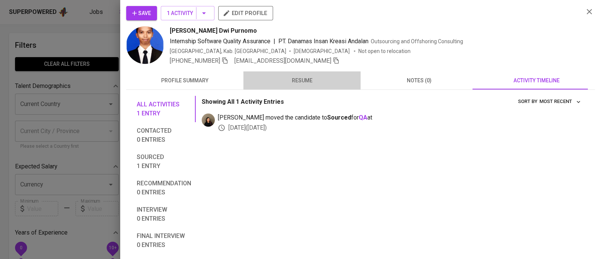
click at [301, 85] on button "resume" at bounding box center [301, 80] width 117 height 18
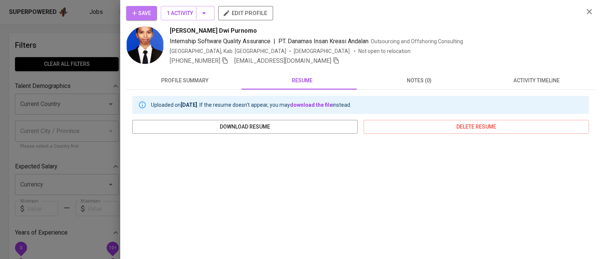
click at [137, 17] on icon "button" at bounding box center [135, 13] width 8 height 8
